Goal: Transaction & Acquisition: Purchase product/service

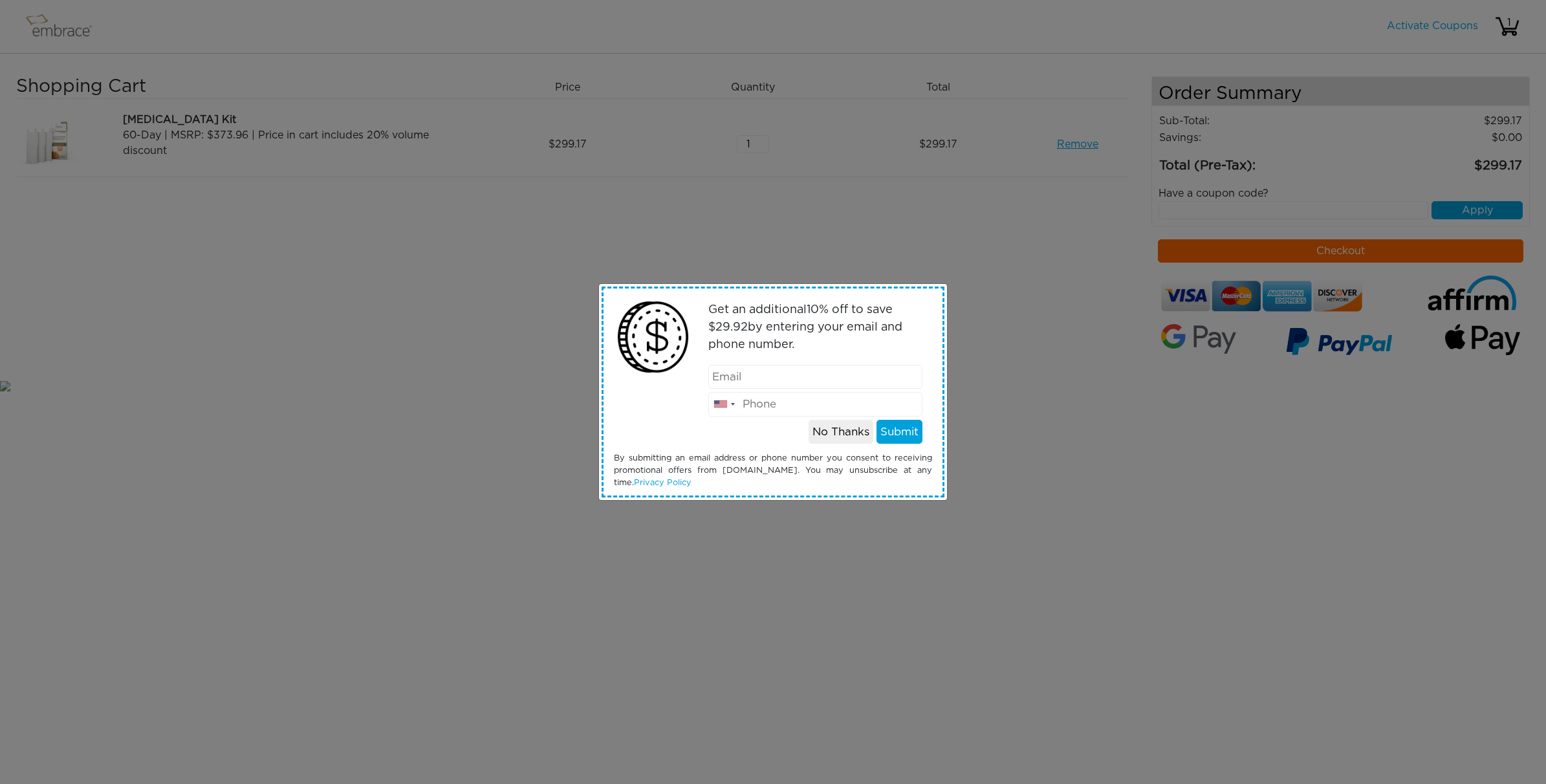
click at [1020, 239] on div "Get an additional 10 % off to save $ 29.92 by entering your email and phone num…" at bounding box center [773, 392] width 1546 height 784
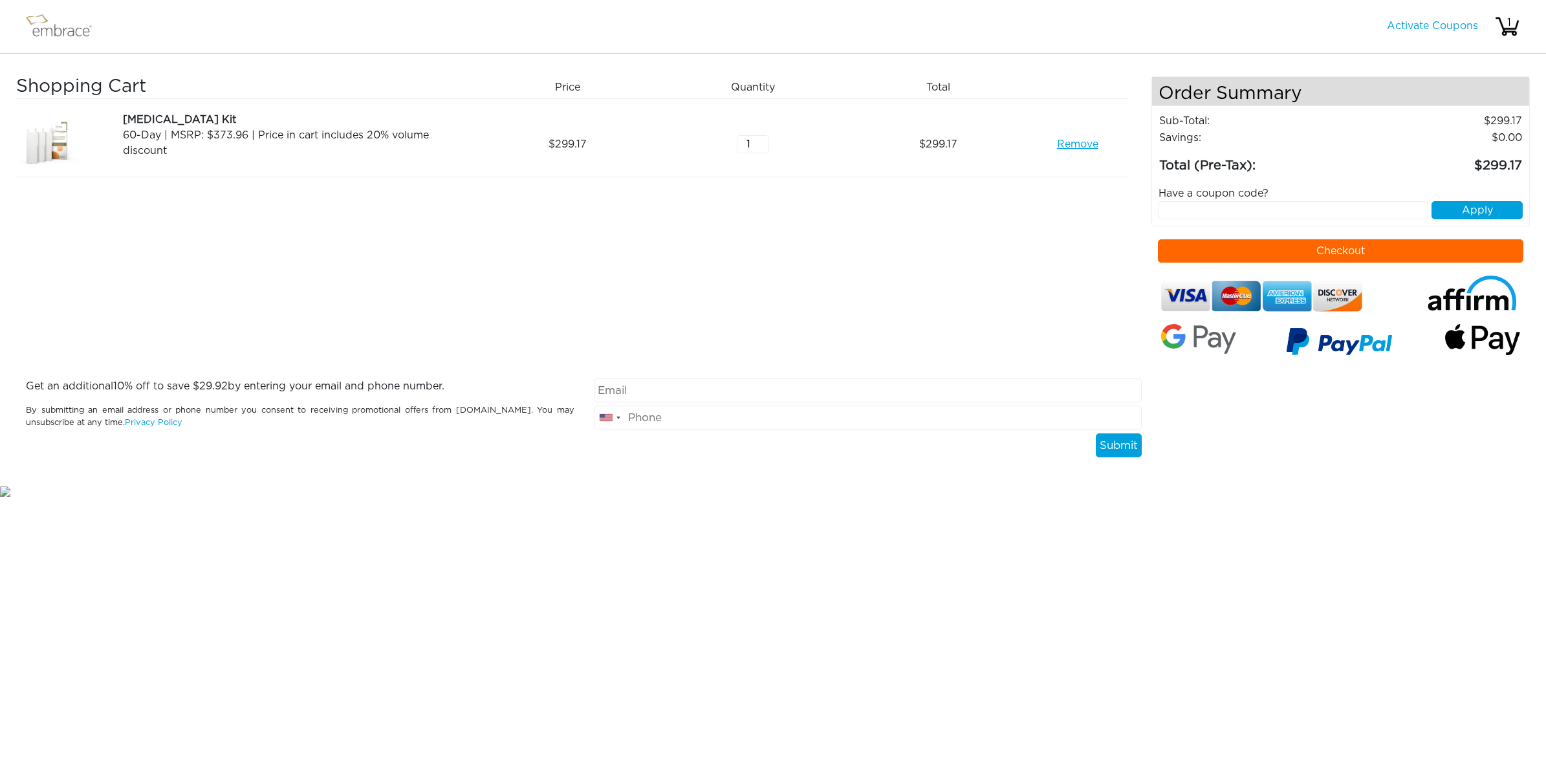
click at [1417, 203] on input "text" at bounding box center [1293, 210] width 270 height 18
paste input "DOUBLETHEFUN"
type input "DOUBLETHEFUN"
click at [1468, 210] on button "Apply" at bounding box center [1476, 210] width 91 height 18
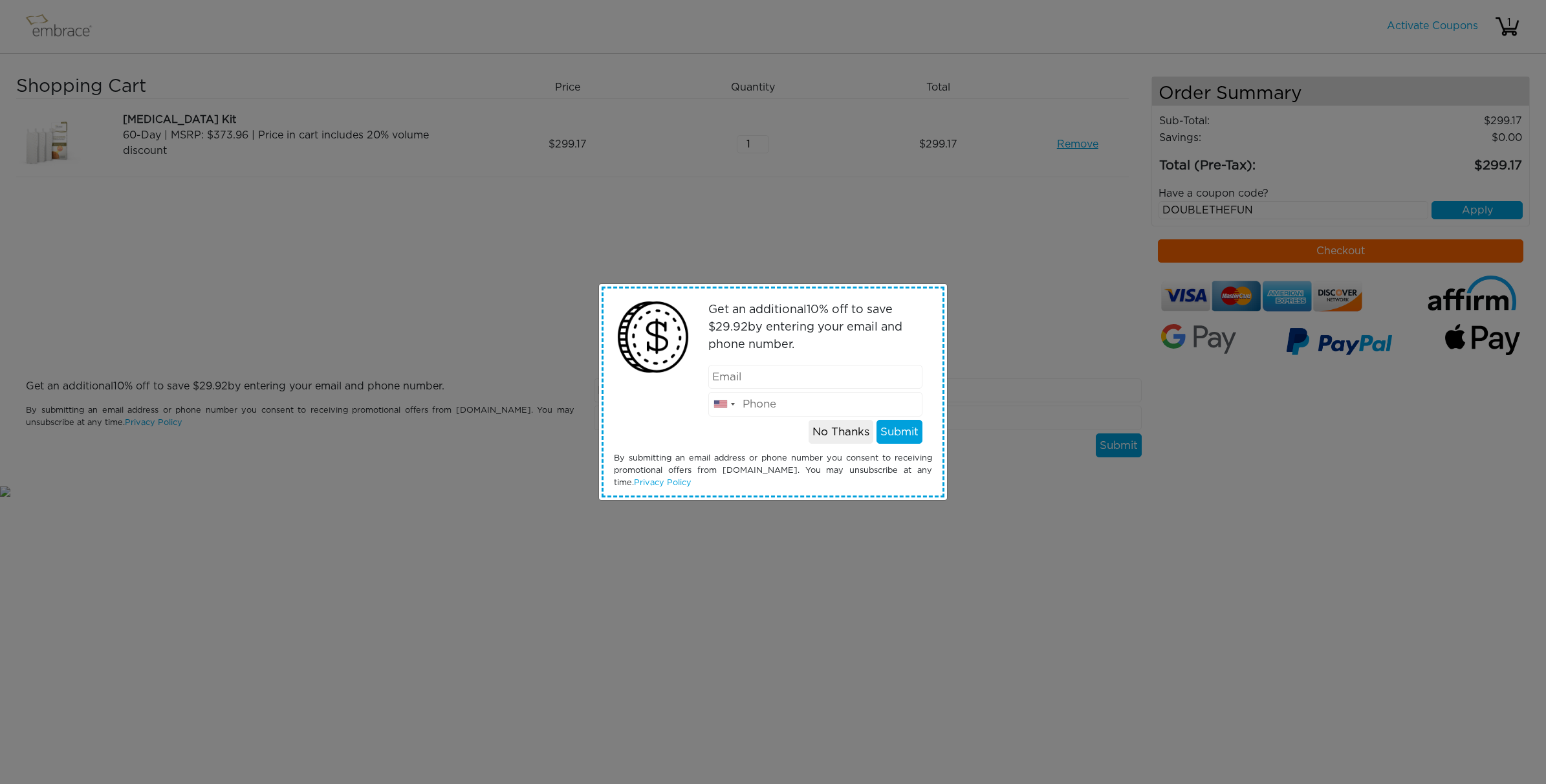
click at [985, 403] on div "Get an additional 10 % off to save $ 29.92 by entering your email and phone num…" at bounding box center [773, 392] width 1546 height 784
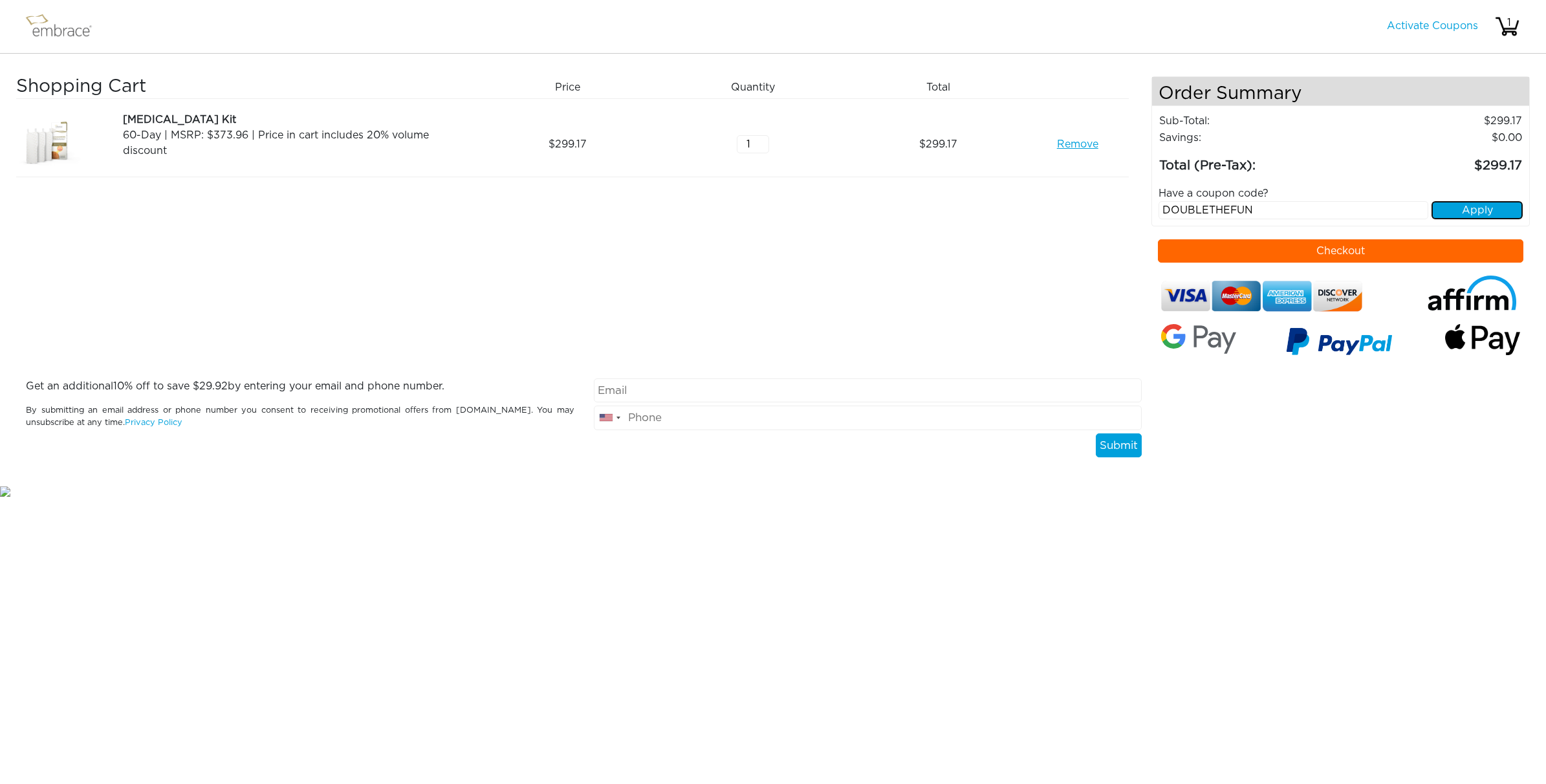
click at [1486, 210] on button "Apply" at bounding box center [1476, 210] width 91 height 18
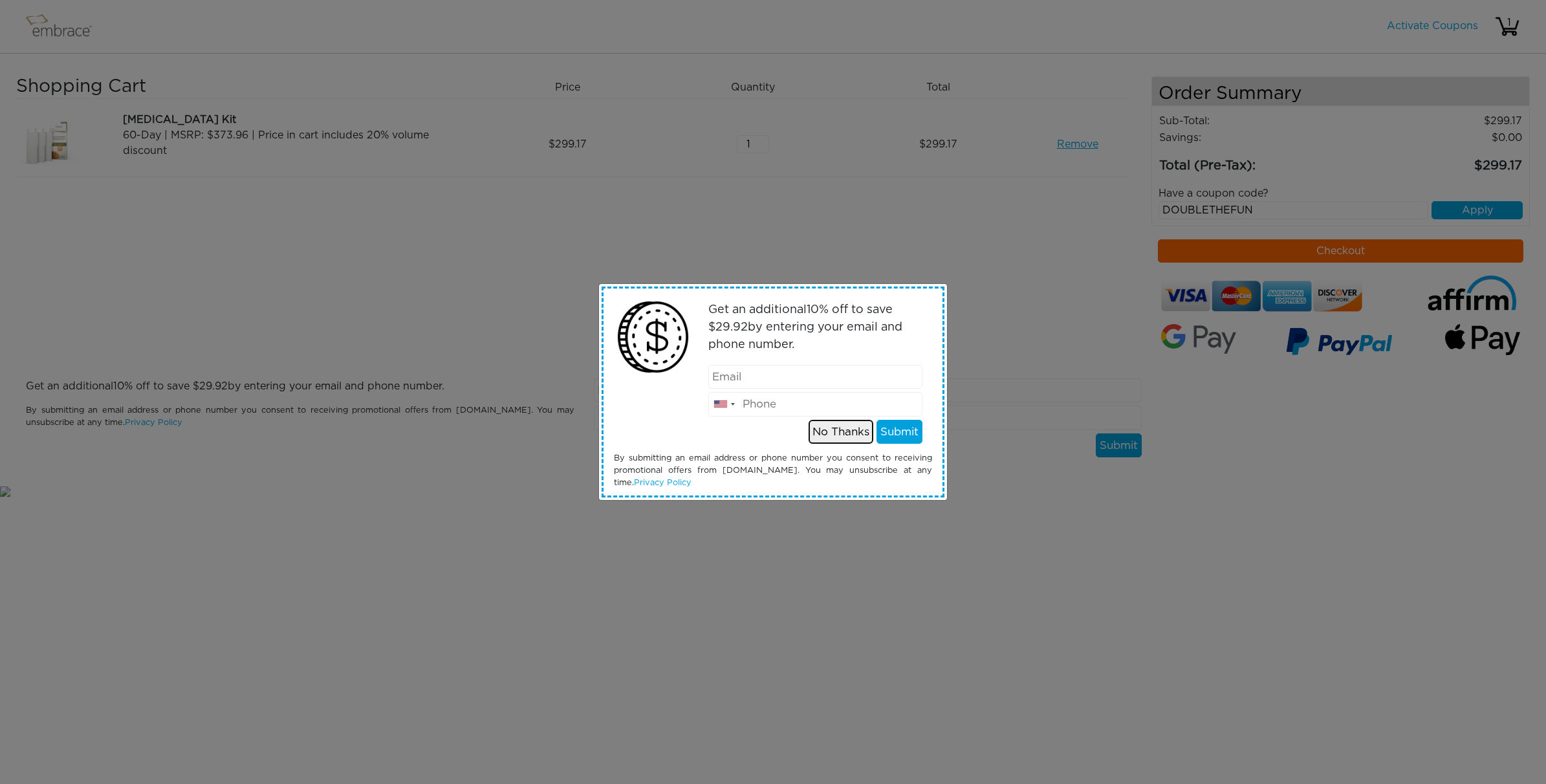
click at [823, 436] on button "No Thanks" at bounding box center [841, 432] width 65 height 24
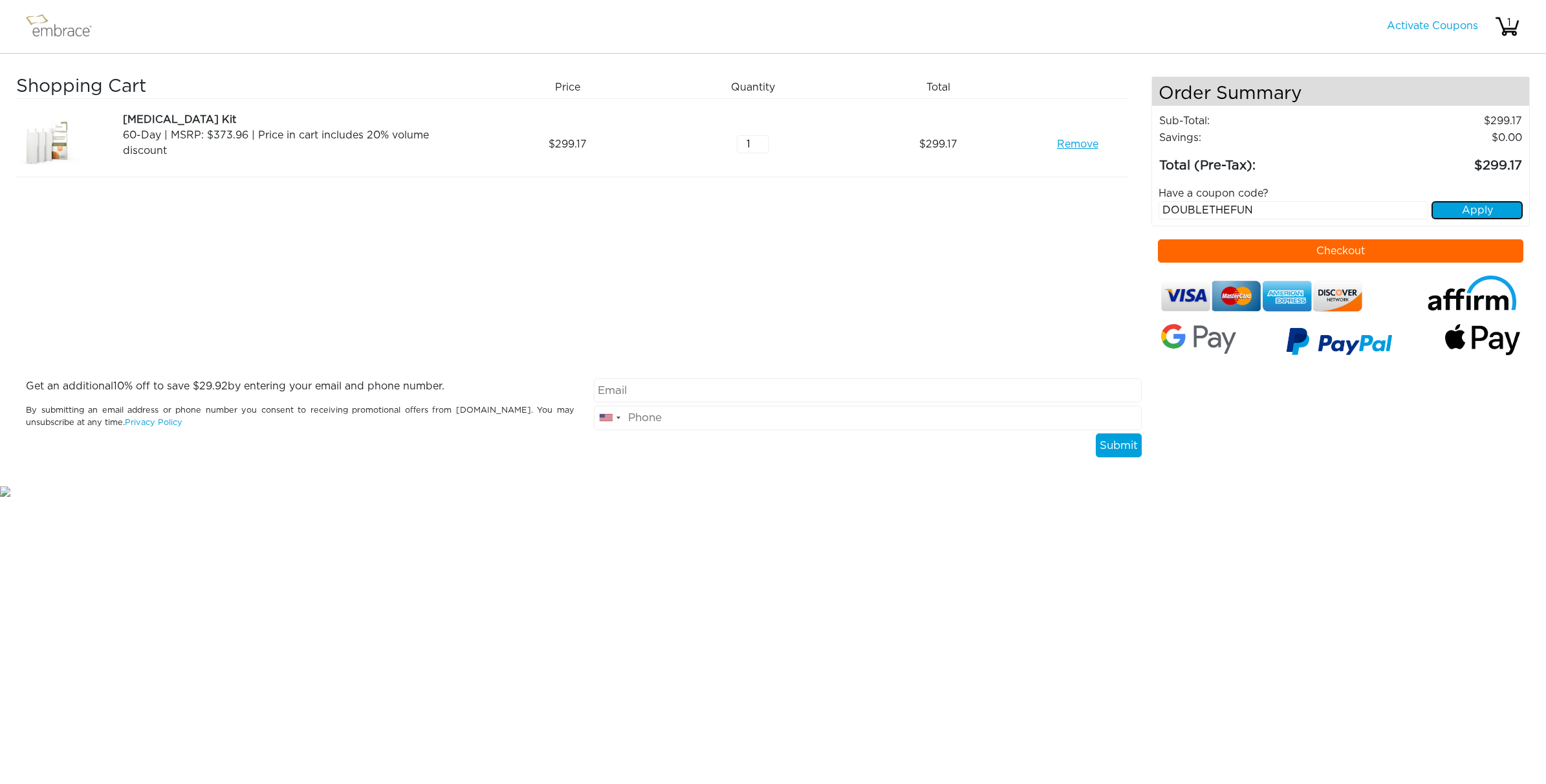
click at [1476, 218] on button "Apply" at bounding box center [1476, 210] width 91 height 18
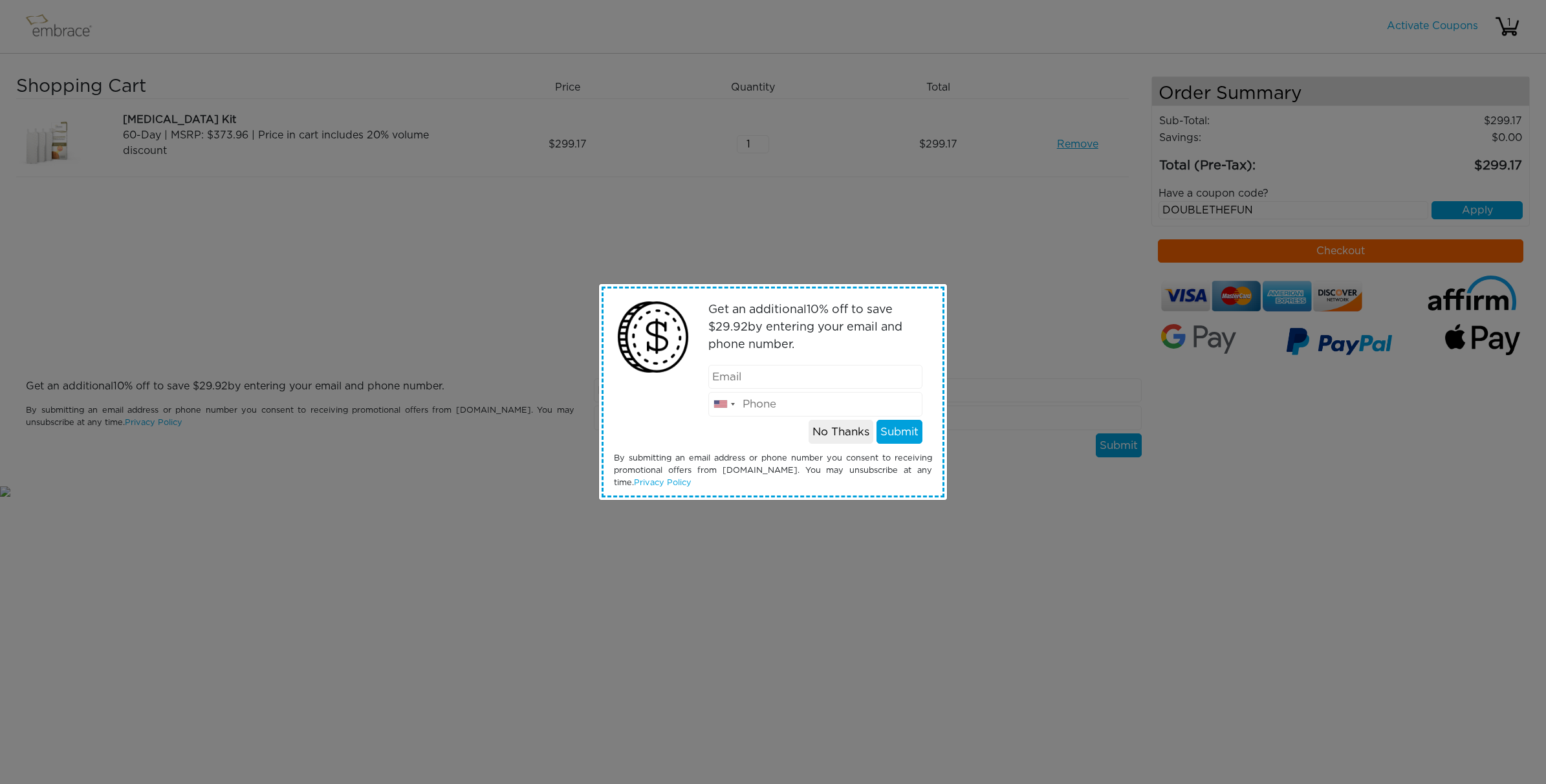
click at [741, 377] on input "email" at bounding box center [815, 377] width 215 height 24
click at [647, 421] on div at bounding box center [646, 369] width 85 height 149
click at [754, 372] on input "email" at bounding box center [815, 377] width 215 height 24
type input "[EMAIL_ADDRESS][DOMAIN_NAME]"
type input "3012584612"
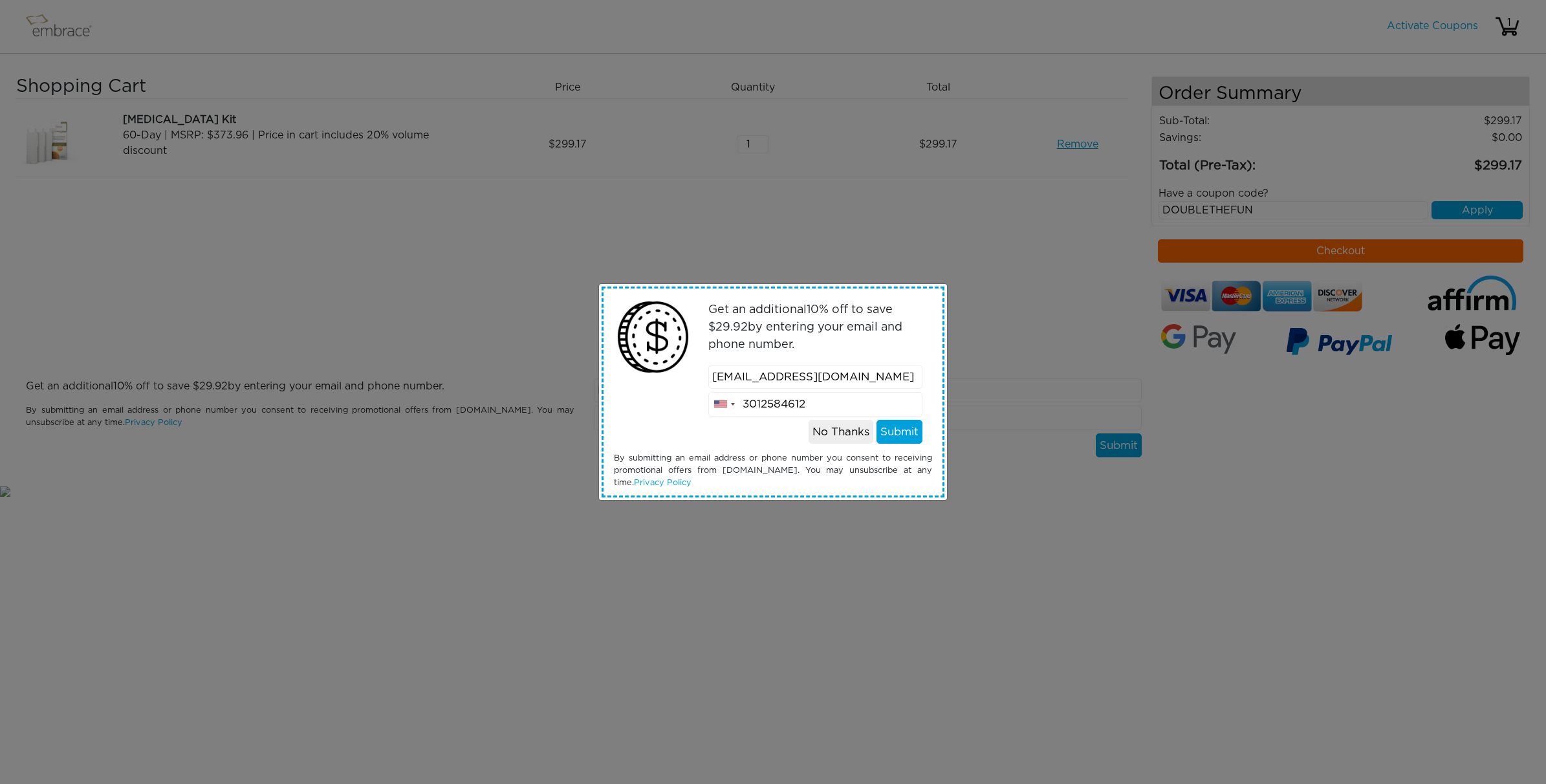
click at [766, 425] on div "Get an additional 10 % off to save $ 29.92 by entering your email and phone num…" at bounding box center [815, 369] width 254 height 149
click at [881, 430] on button "Submit" at bounding box center [899, 432] width 46 height 24
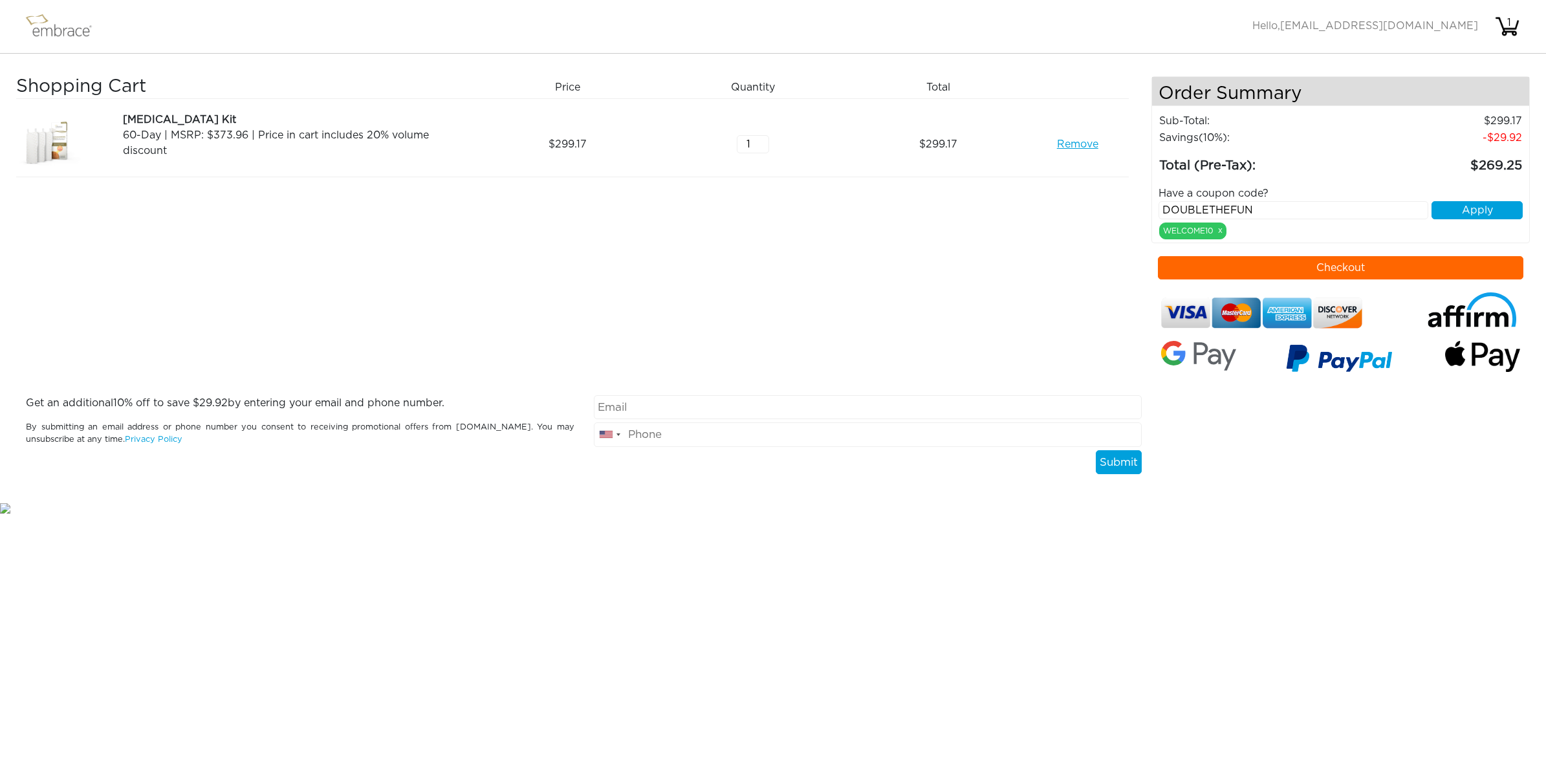
drag, startPoint x: 1330, startPoint y: 216, endPoint x: 1131, endPoint y: 229, distance: 199.4
click at [1133, 228] on div "Shopping Cart Price Quantity Qty Total [MEDICAL_DATA] Kit 60-Day | MSRP: $373.9…" at bounding box center [773, 236] width 1514 height 319
click at [1447, 216] on button "Apply" at bounding box center [1476, 210] width 91 height 18
